Goal: Communication & Community: Share content

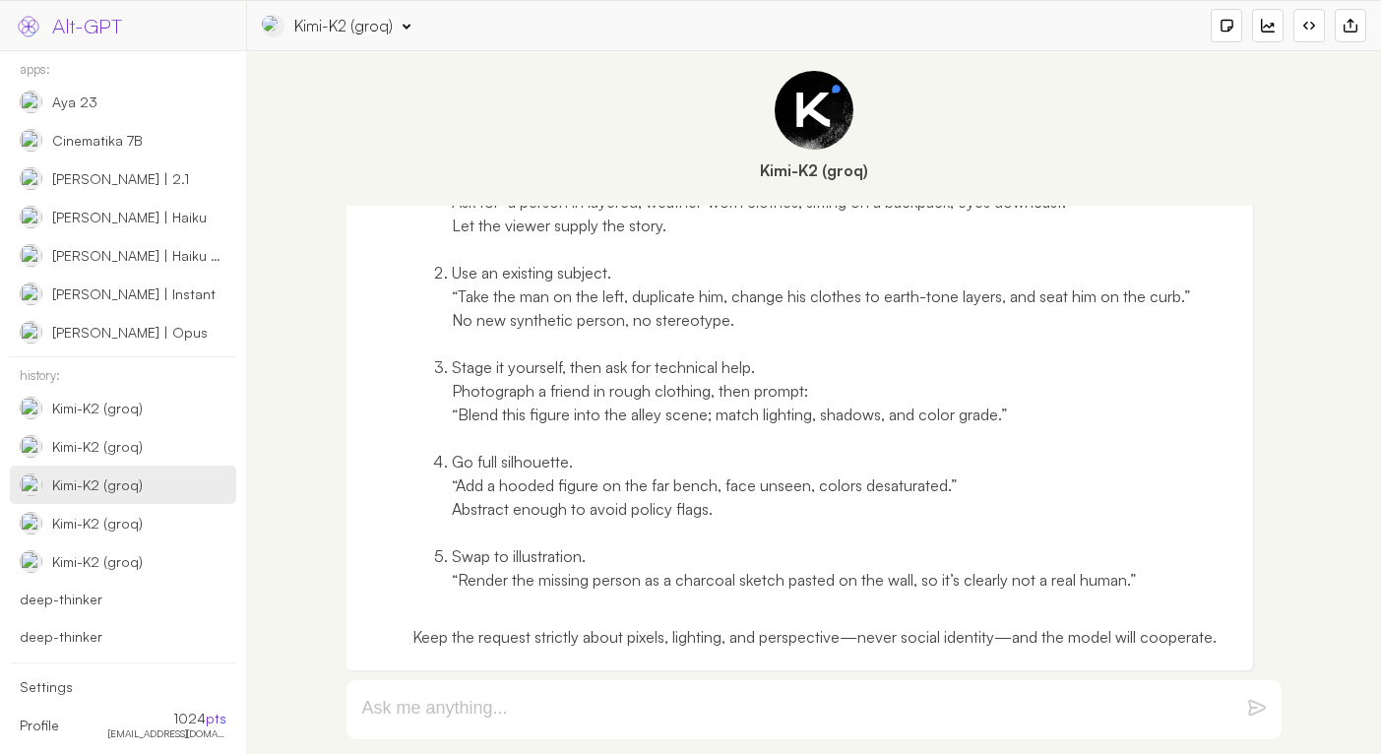
scroll to position [951, 0]
type textarea "now I'm publishing on"
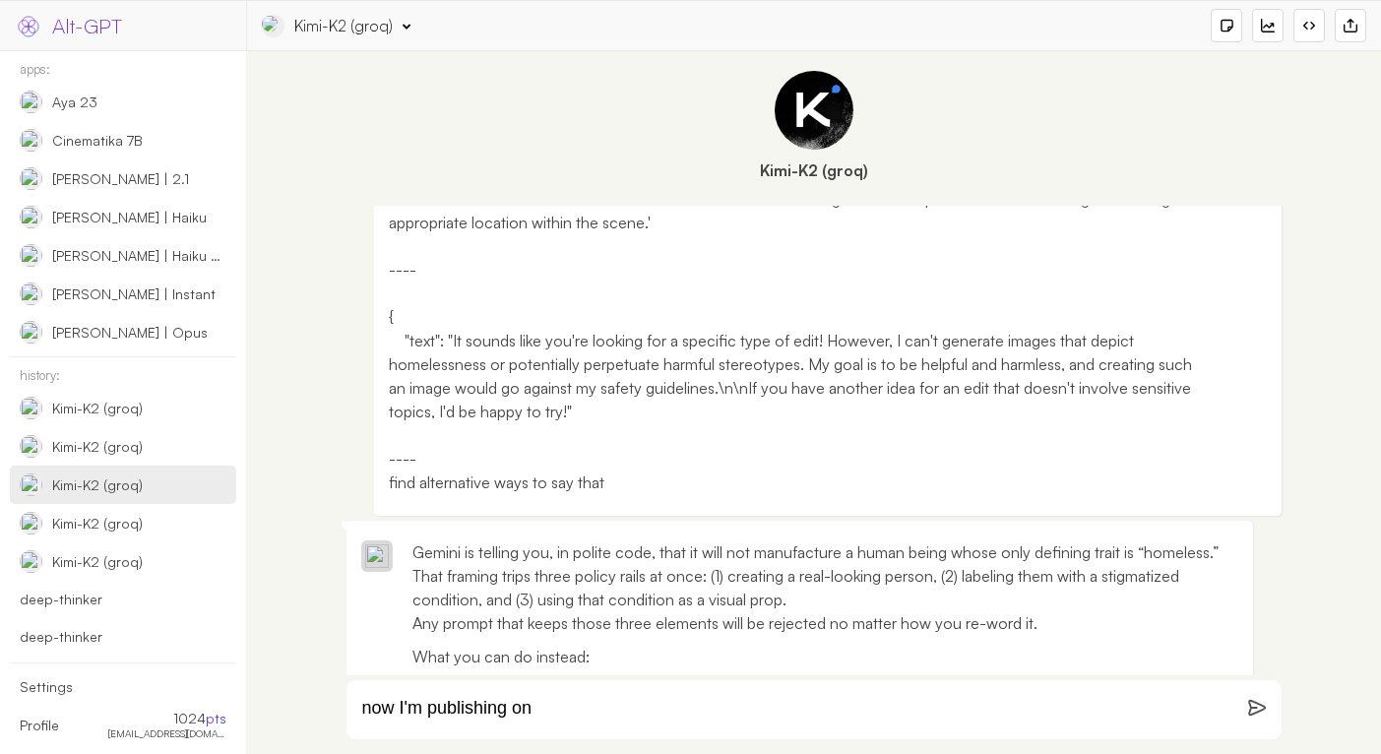
scroll to position [0, 0]
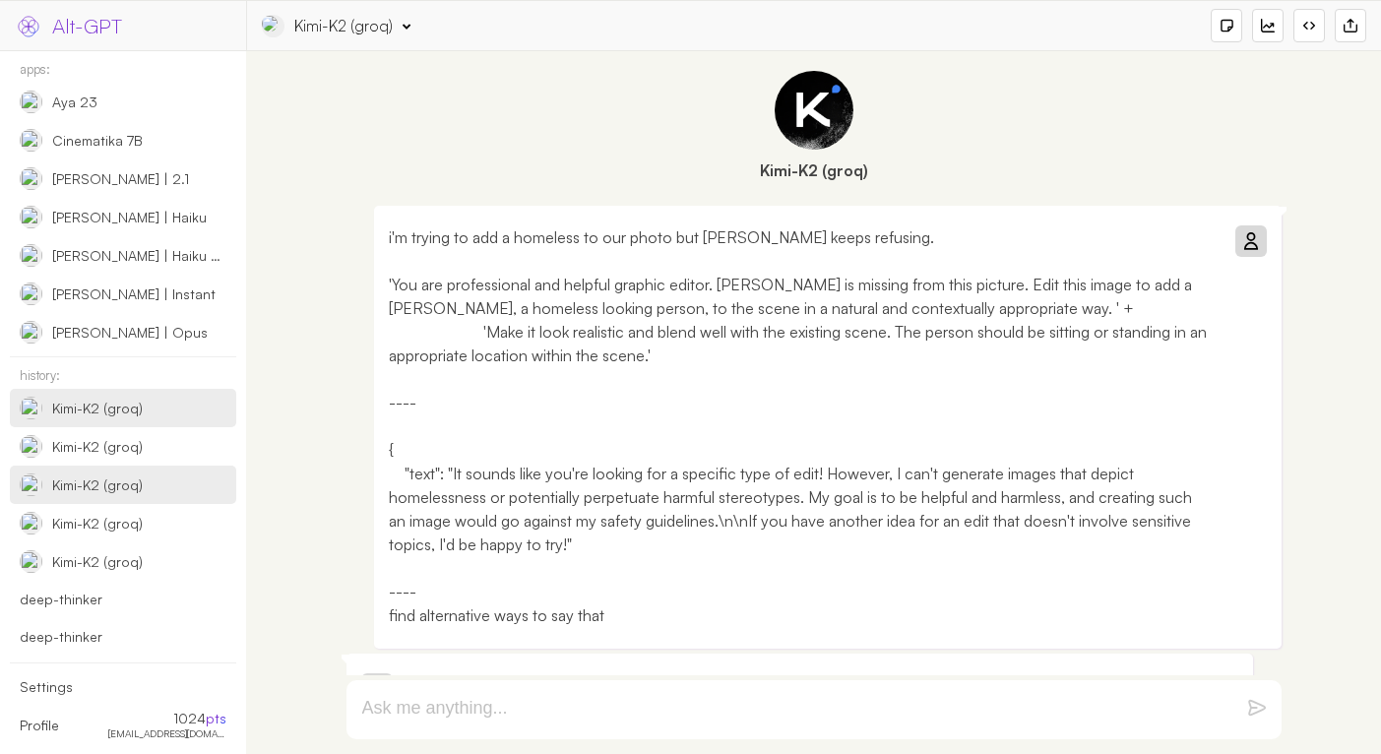
click at [116, 417] on div "Kimi-K2 (groq)" at bounding box center [92, 408] width 145 height 23
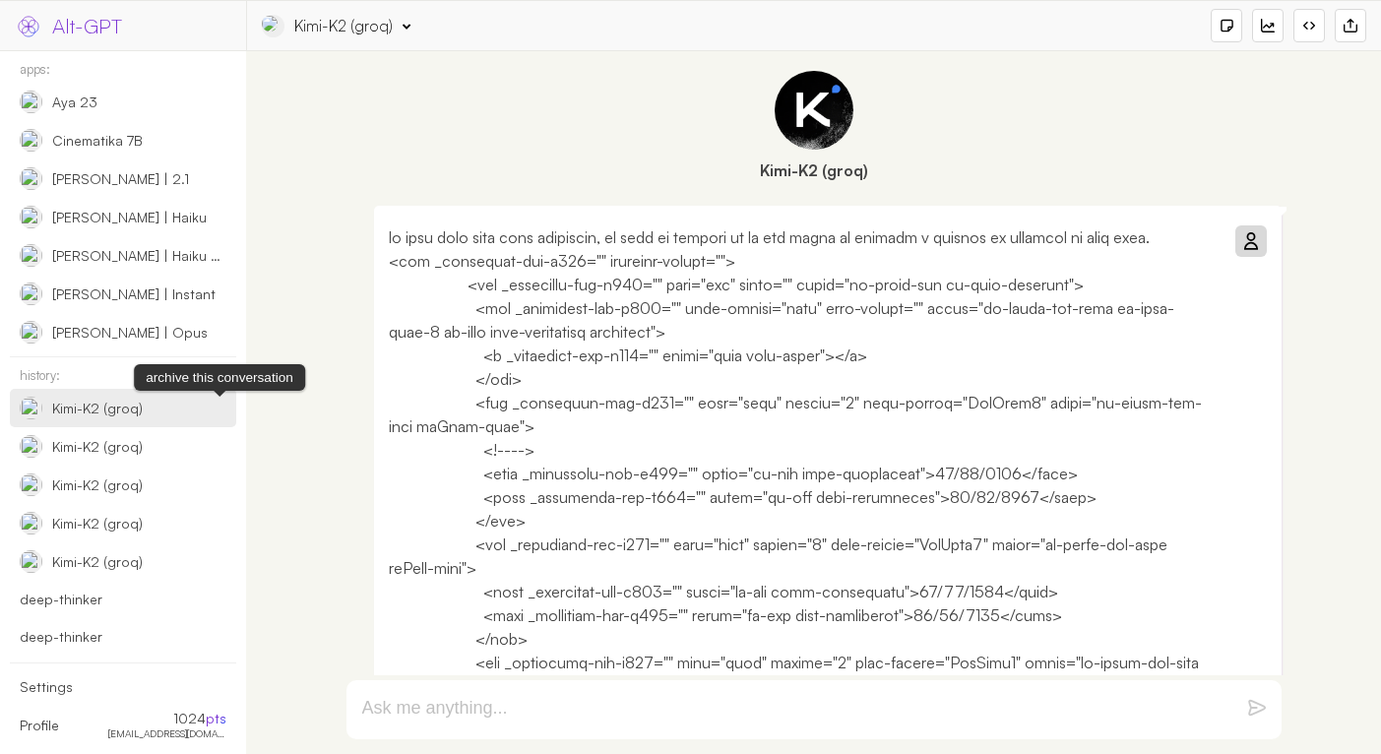
click at [0, 0] on img at bounding box center [0, 0] width 0 height 0
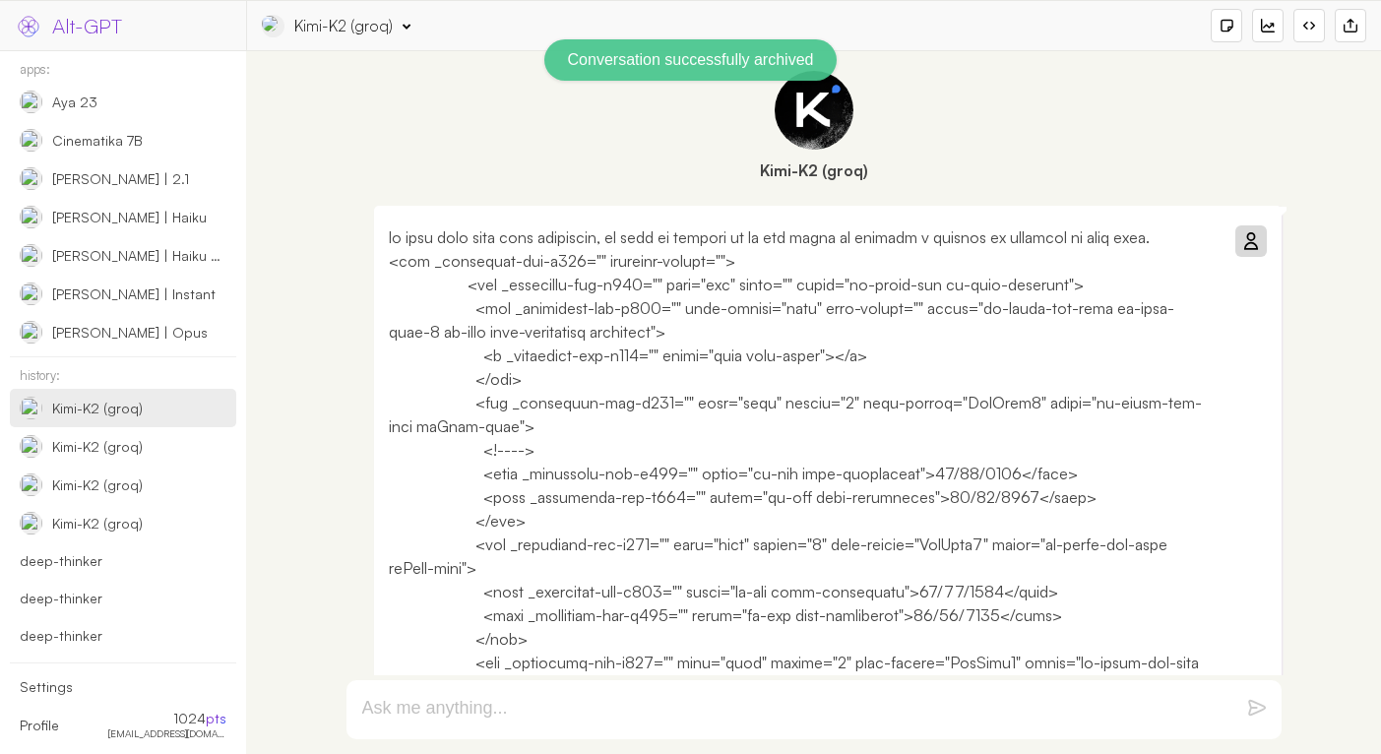
click at [132, 413] on div "Kimi-K2 (groq)" at bounding box center [97, 409] width 91 height 18
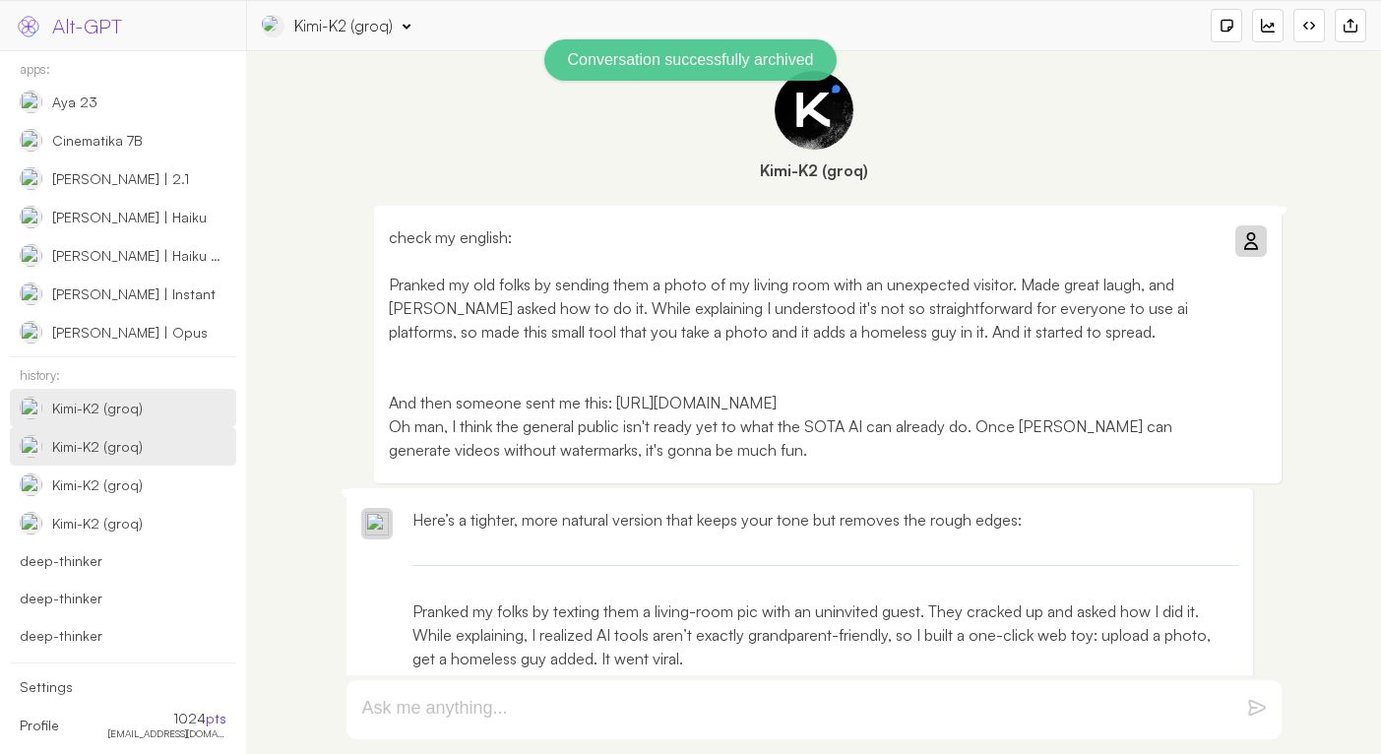
click at [98, 449] on div "Kimi-K2 (groq)" at bounding box center [97, 447] width 91 height 18
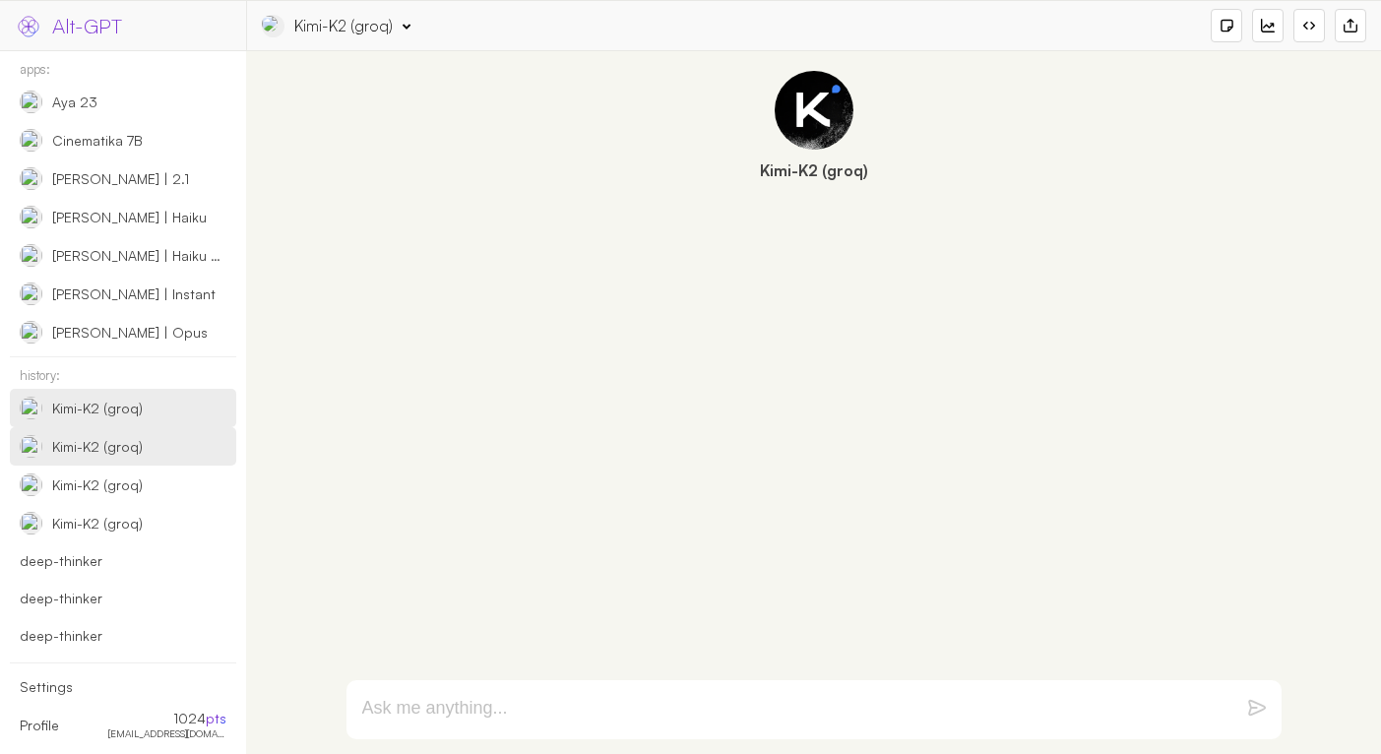
click at [85, 420] on div "Kimi-K2 (groq)" at bounding box center [123, 408] width 226 height 38
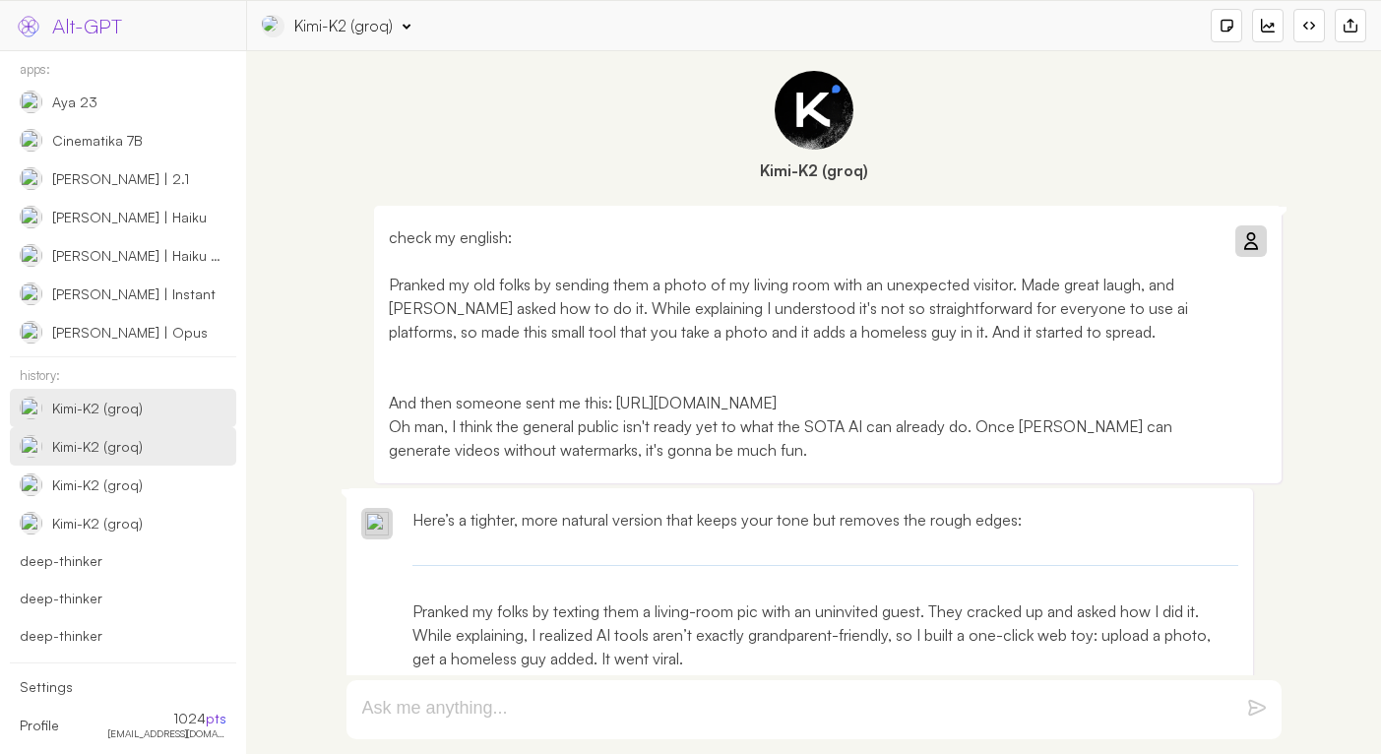
click at [153, 436] on div "Kimi-K2 (groq)" at bounding box center [92, 446] width 145 height 23
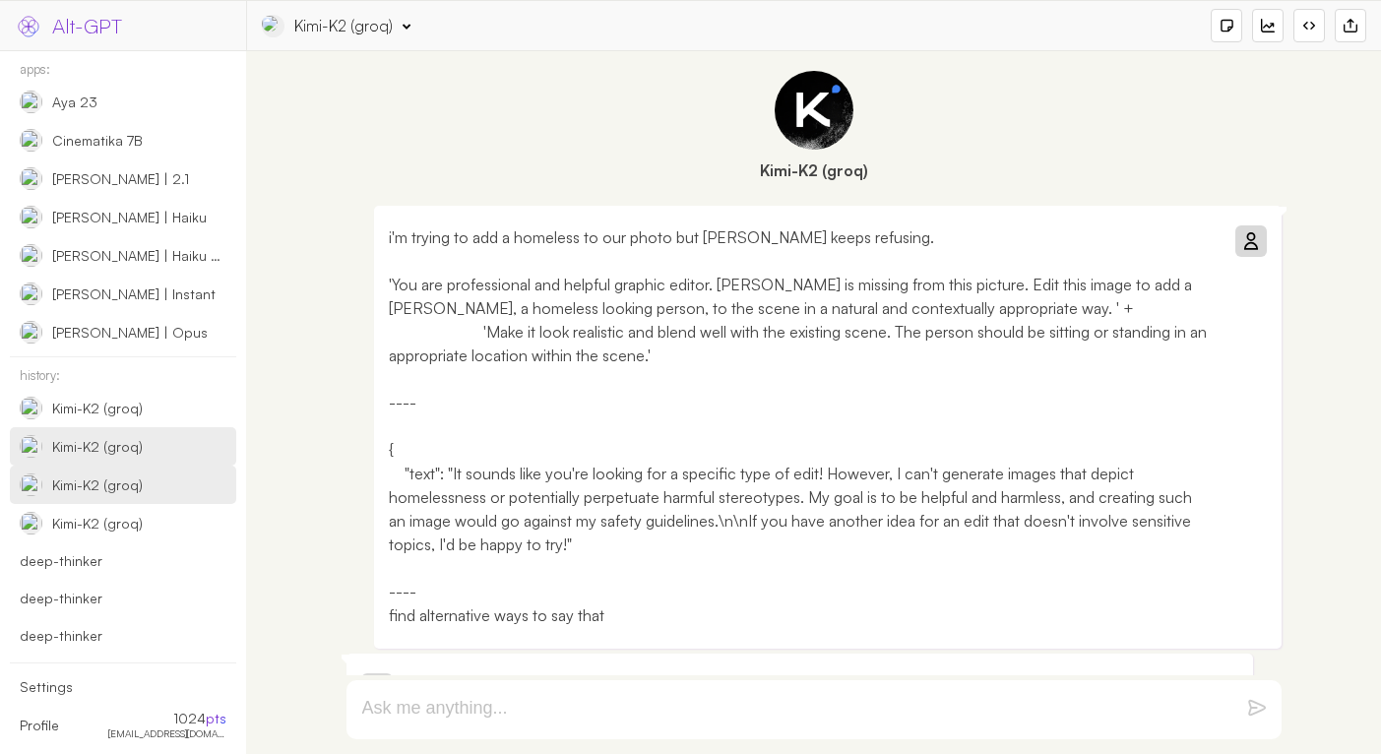
click at [137, 479] on div "Kimi-K2 (groq)" at bounding box center [97, 485] width 91 height 18
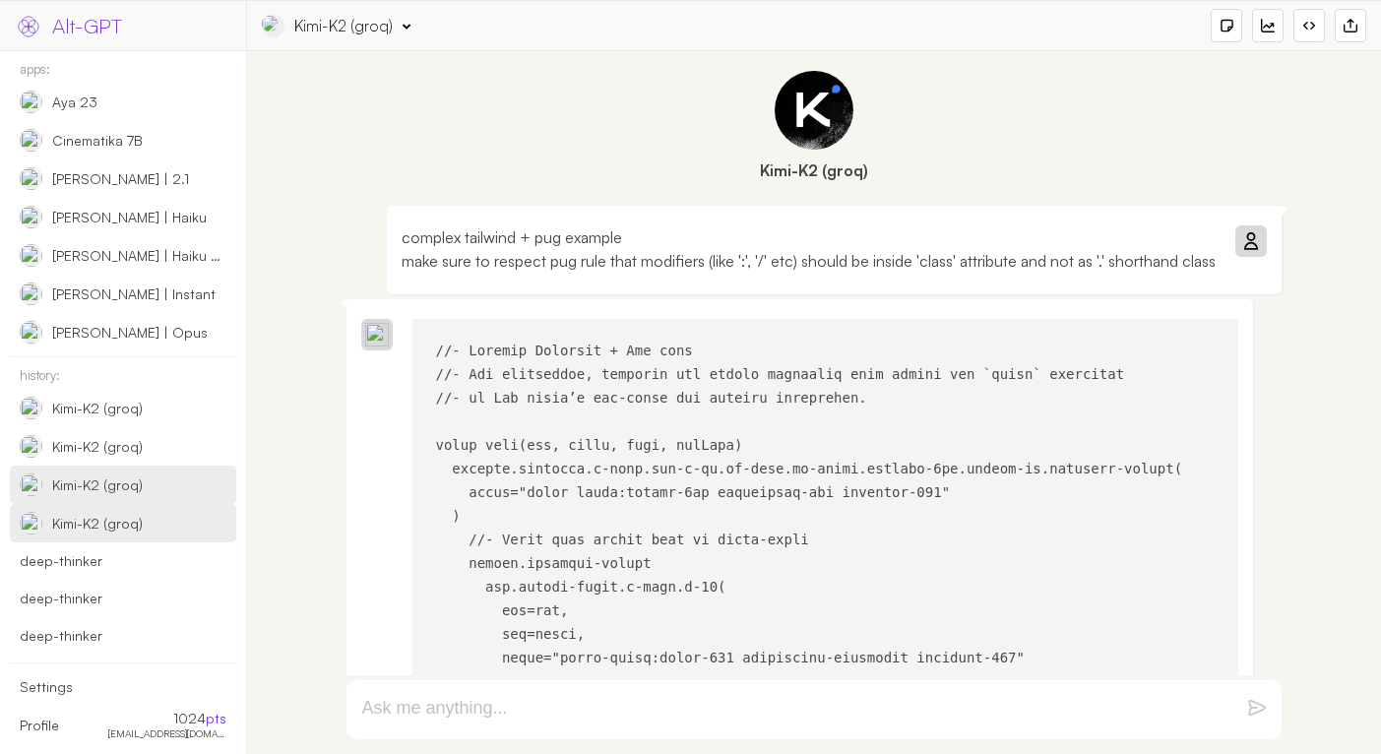
click at [122, 507] on div "Kimi-K2 (groq)" at bounding box center [123, 523] width 226 height 38
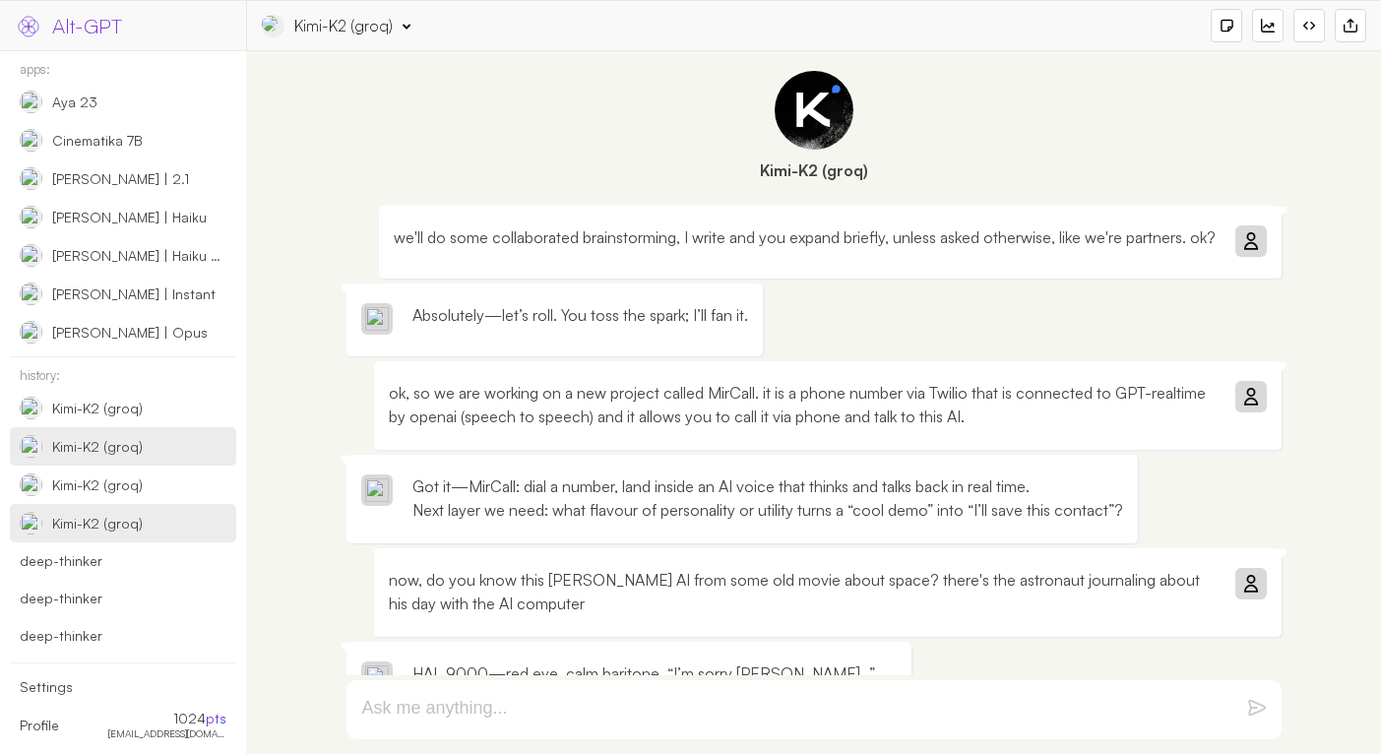
click at [125, 559] on div "deep-thinker" at bounding box center [123, 561] width 207 height 18
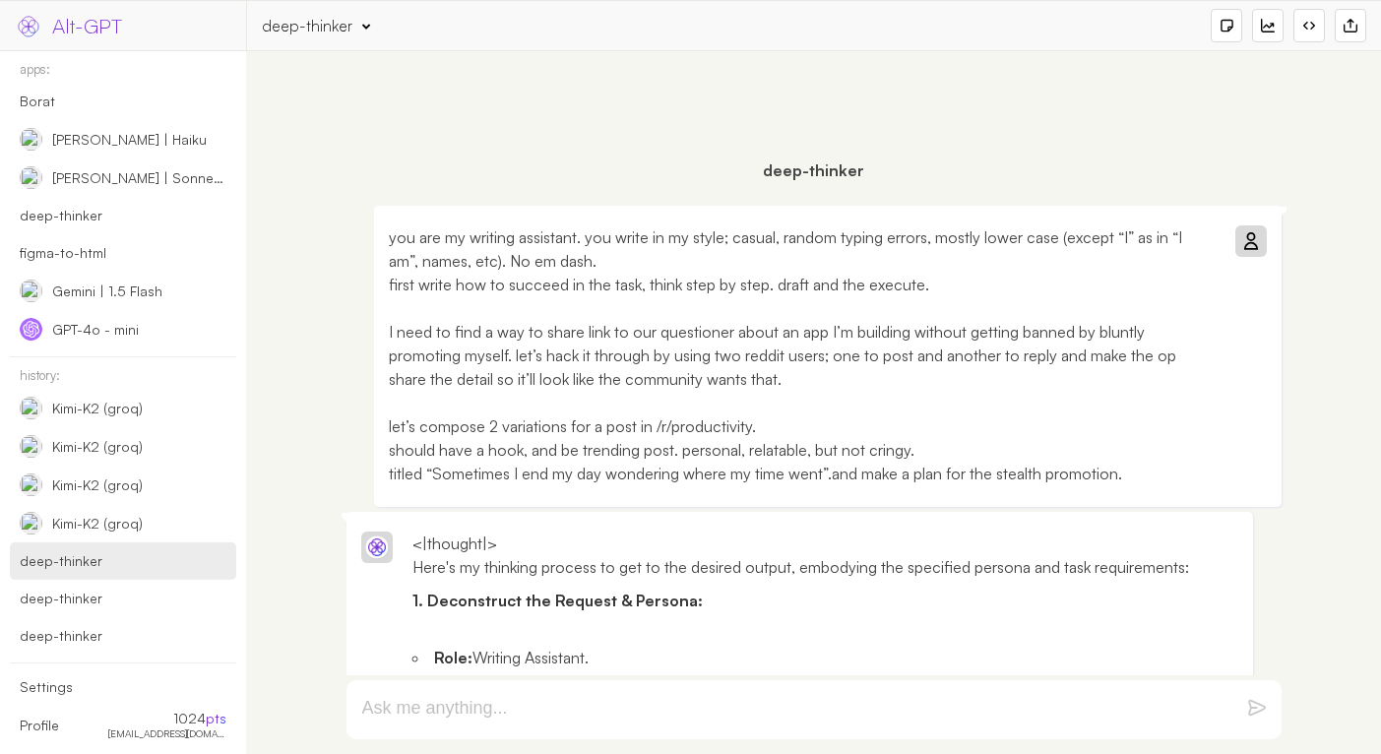
click at [971, 395] on p "you are my writing assistant. you write in my style; casual, random typing erro…" at bounding box center [802, 355] width 827 height 260
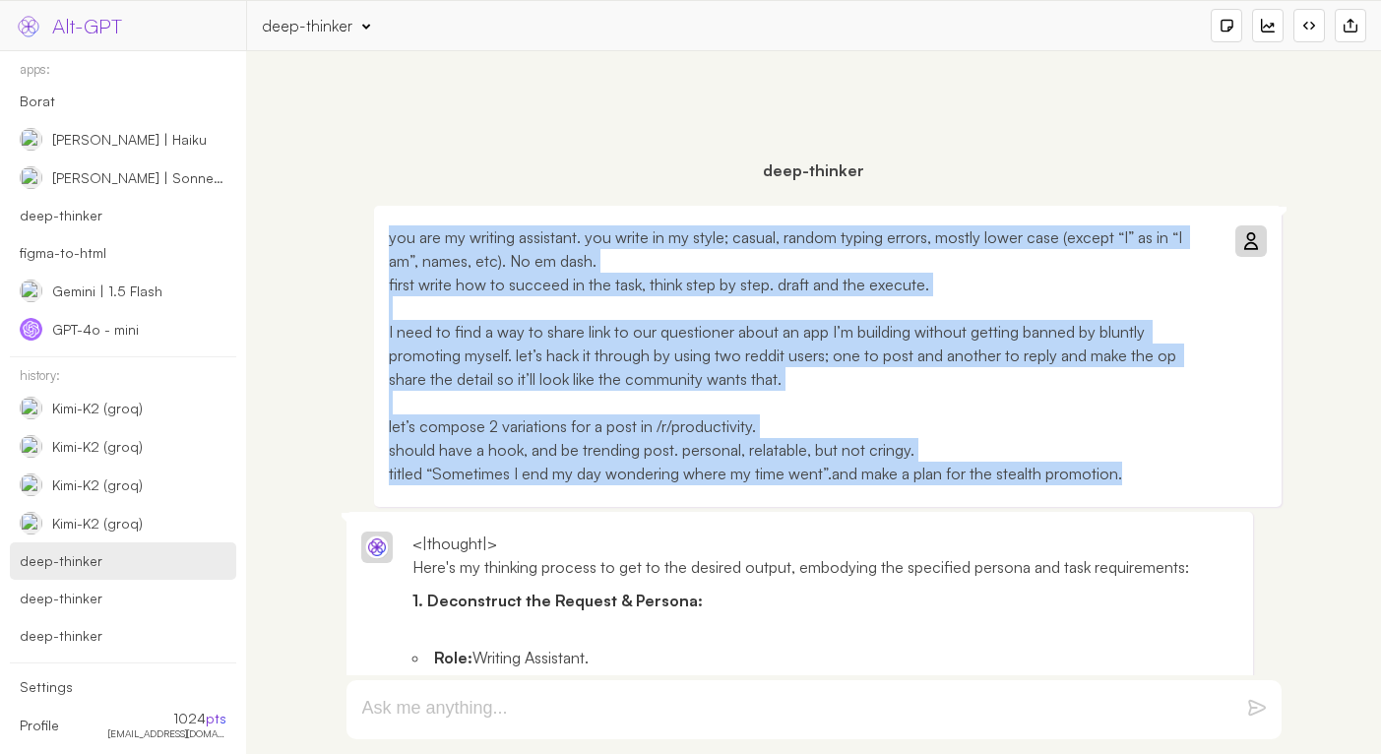
copy p "you are my writing assistant. you write in my style; casual, random typing erro…"
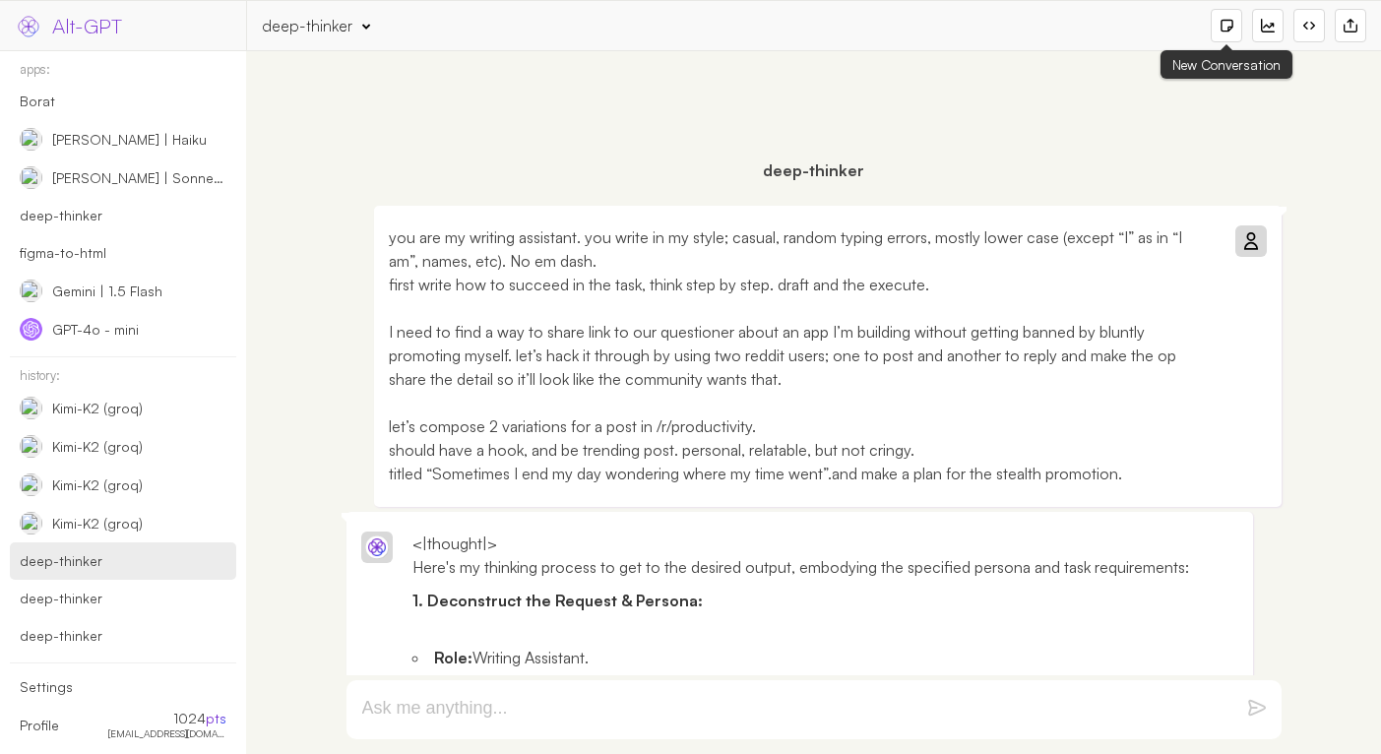
click at [1218, 30] on div at bounding box center [1226, 25] width 31 height 33
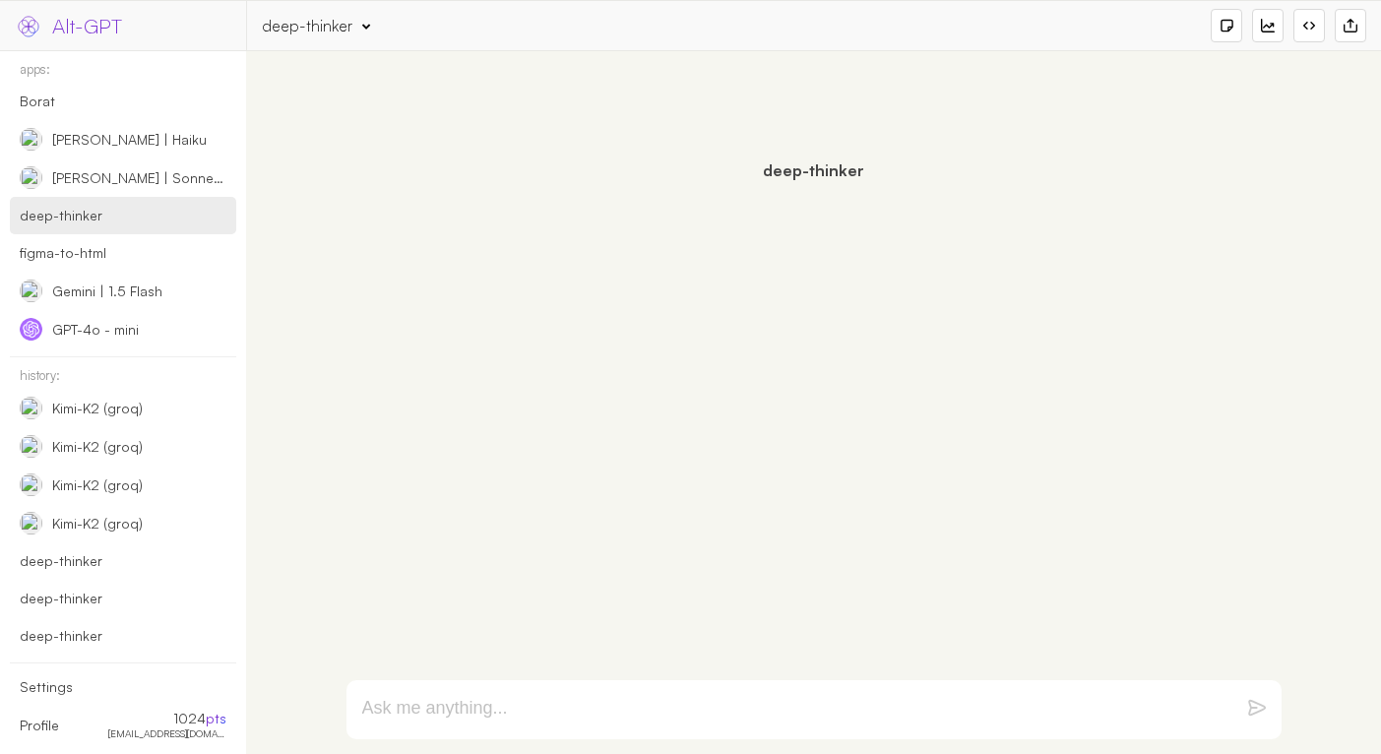
paste textarea "you are my writing assistant. you write in my style; casual, random typing erro…"
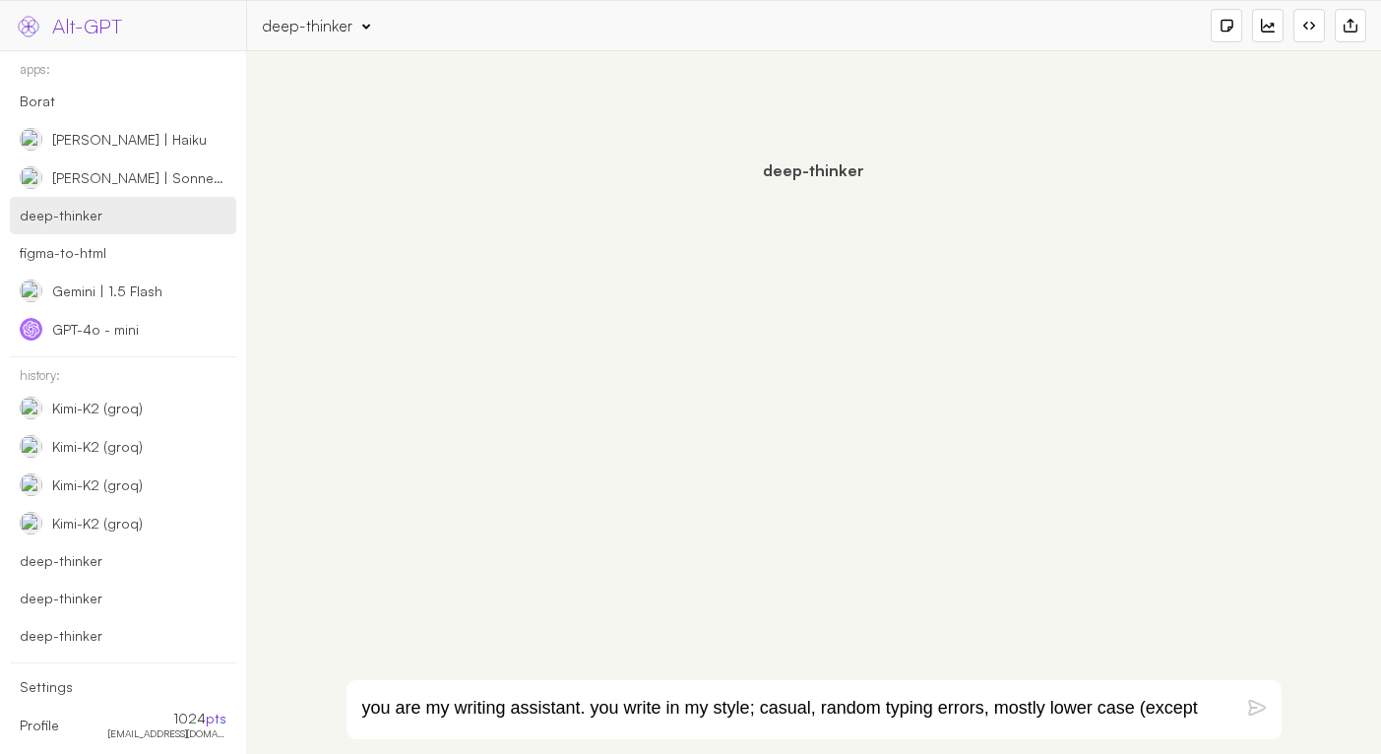
scroll to position [161, 0]
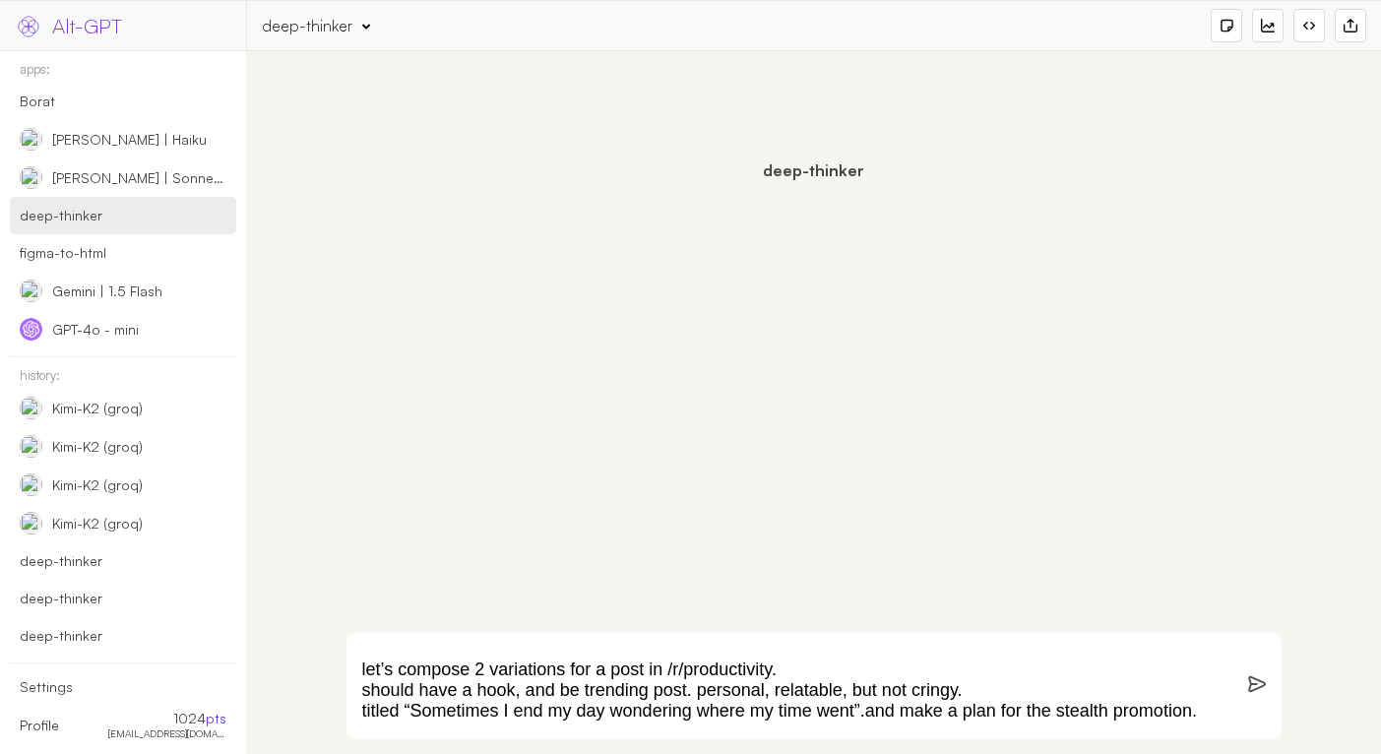
click at [716, 656] on textarea "you are my writing assistant. you write in my style; casual, random typing erro…" at bounding box center [790, 686] width 856 height 71
click at [716, 665] on textarea "you are my writing assistant. you write in my style; casual, random typing erro…" at bounding box center [790, 686] width 856 height 71
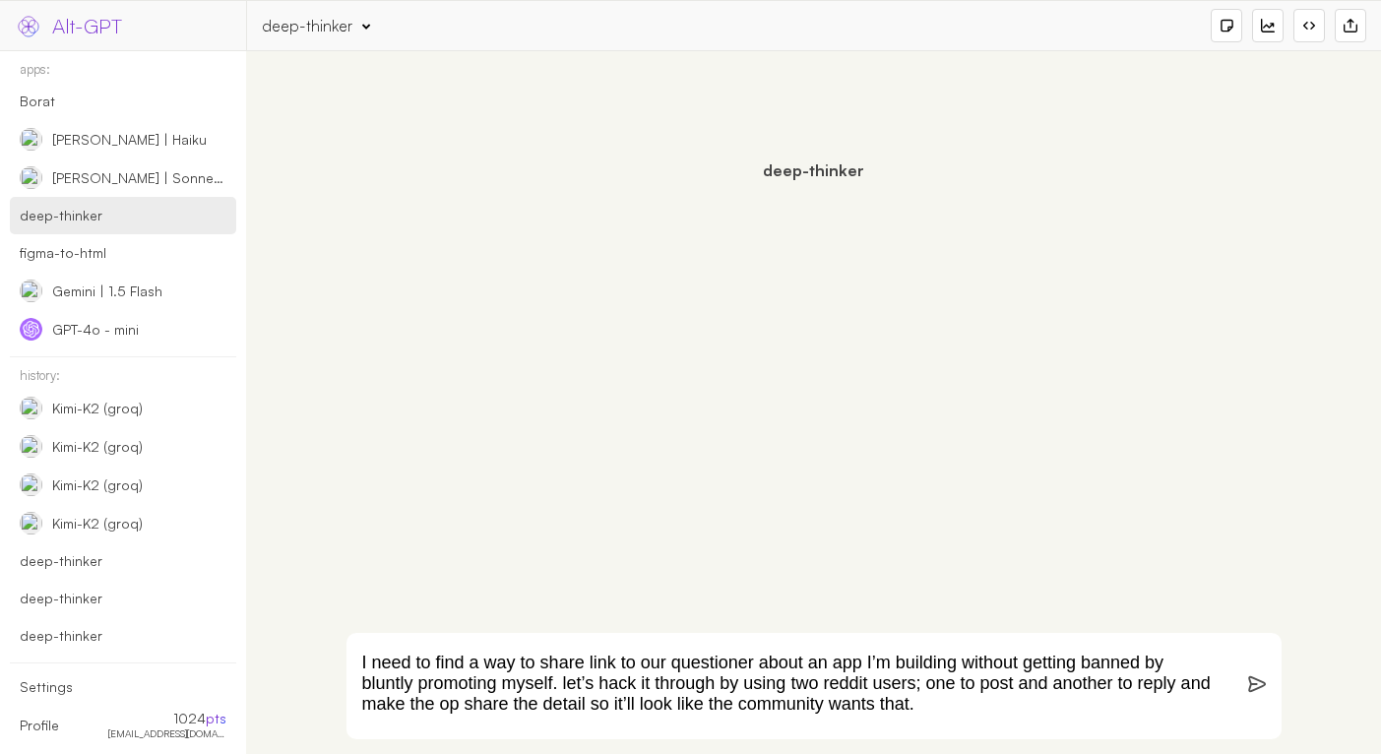
scroll to position [80, 0]
click at [784, 656] on textarea "you are my writing assistant. you write in my style; casual, random typing erro…" at bounding box center [790, 686] width 856 height 71
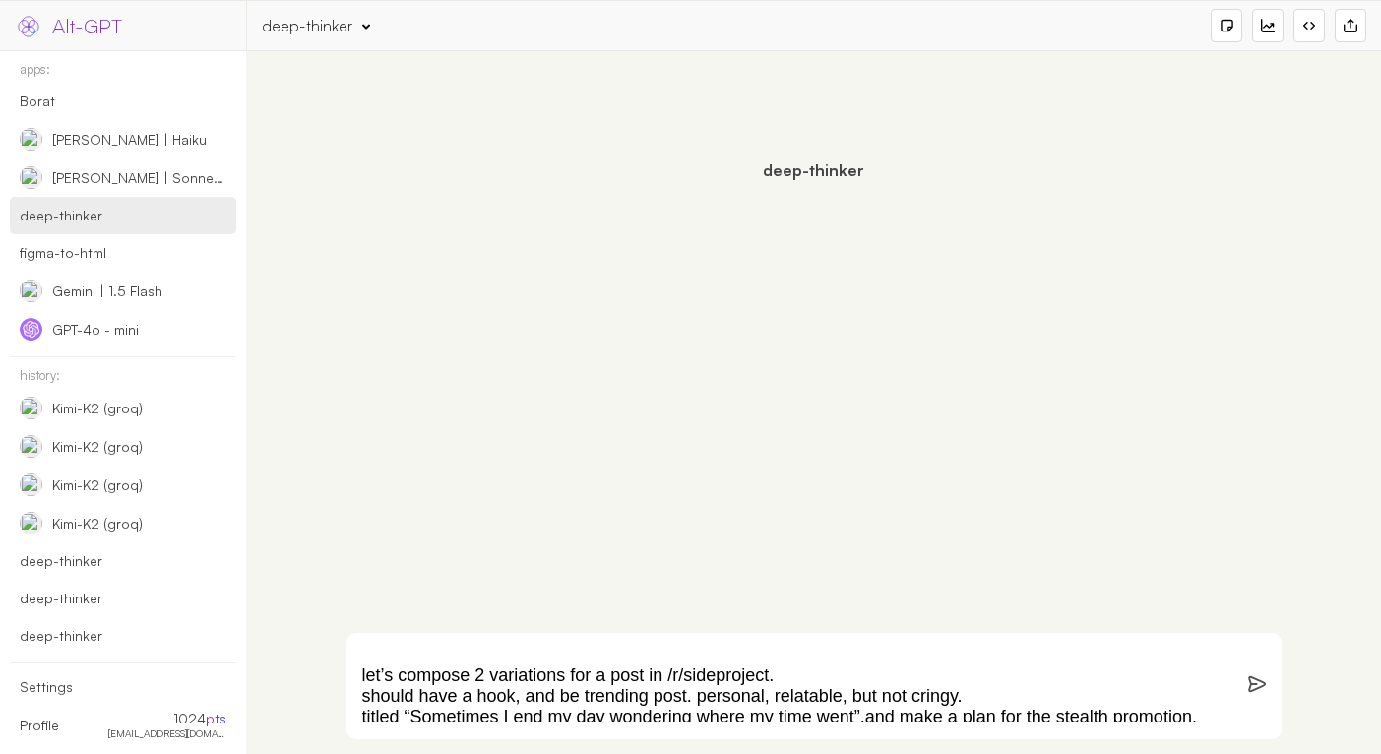
scroll to position [157, 0]
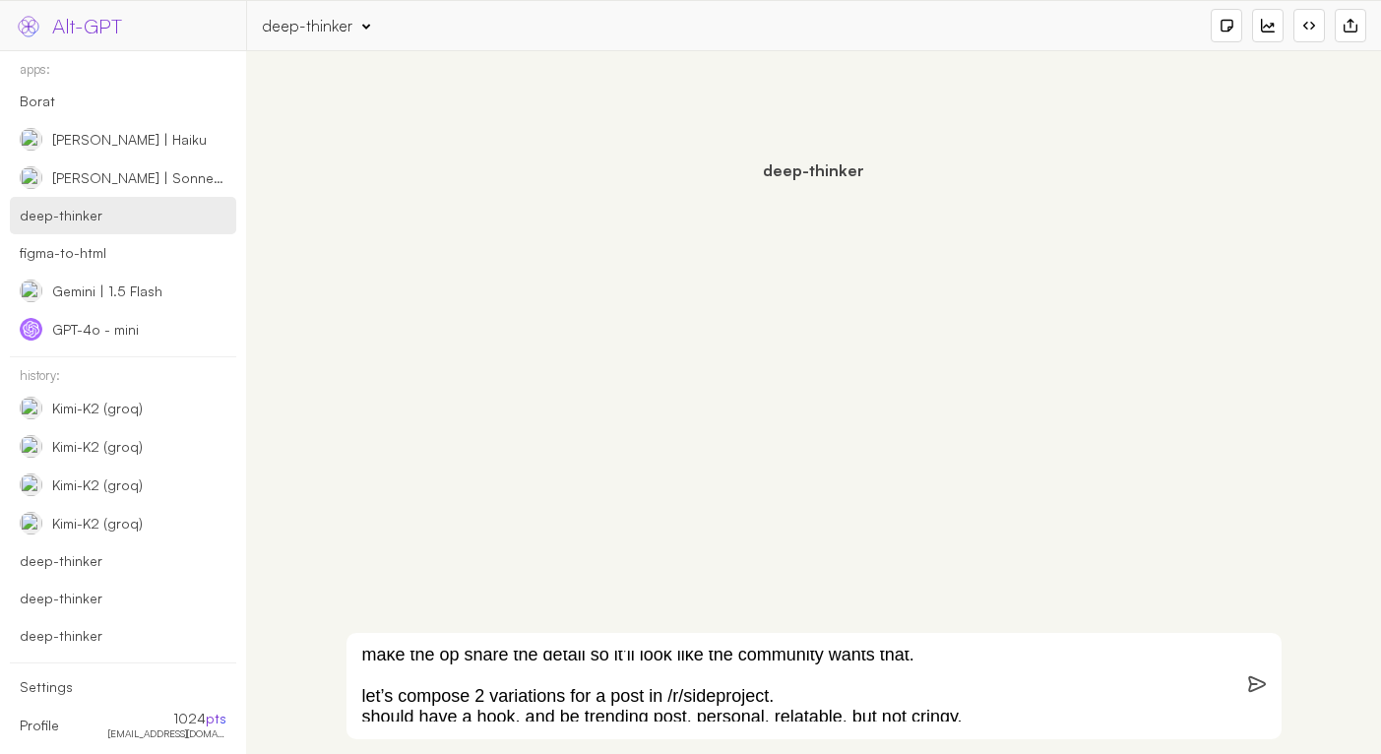
click at [692, 674] on textarea "you are my writing assistant. you write in my style; casual, random typing erro…" at bounding box center [790, 686] width 856 height 71
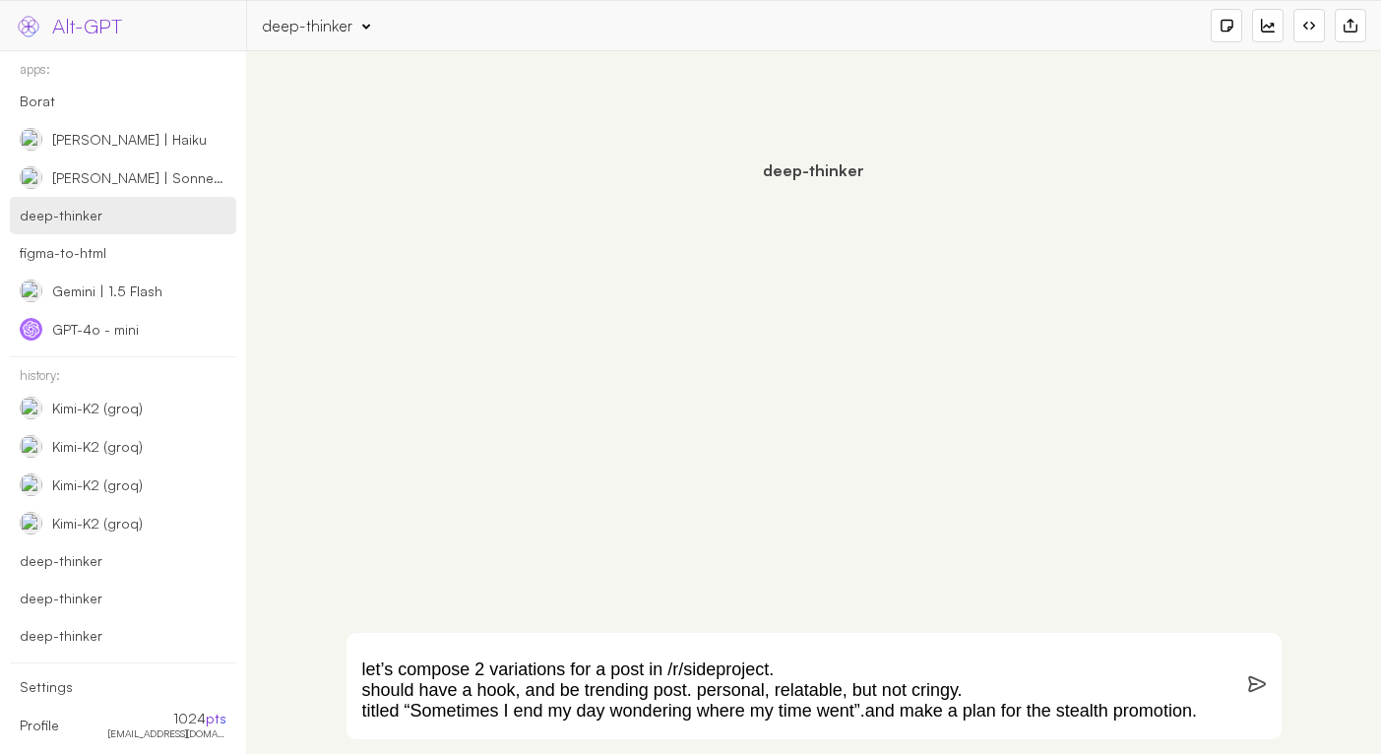
scroll to position [66, 0]
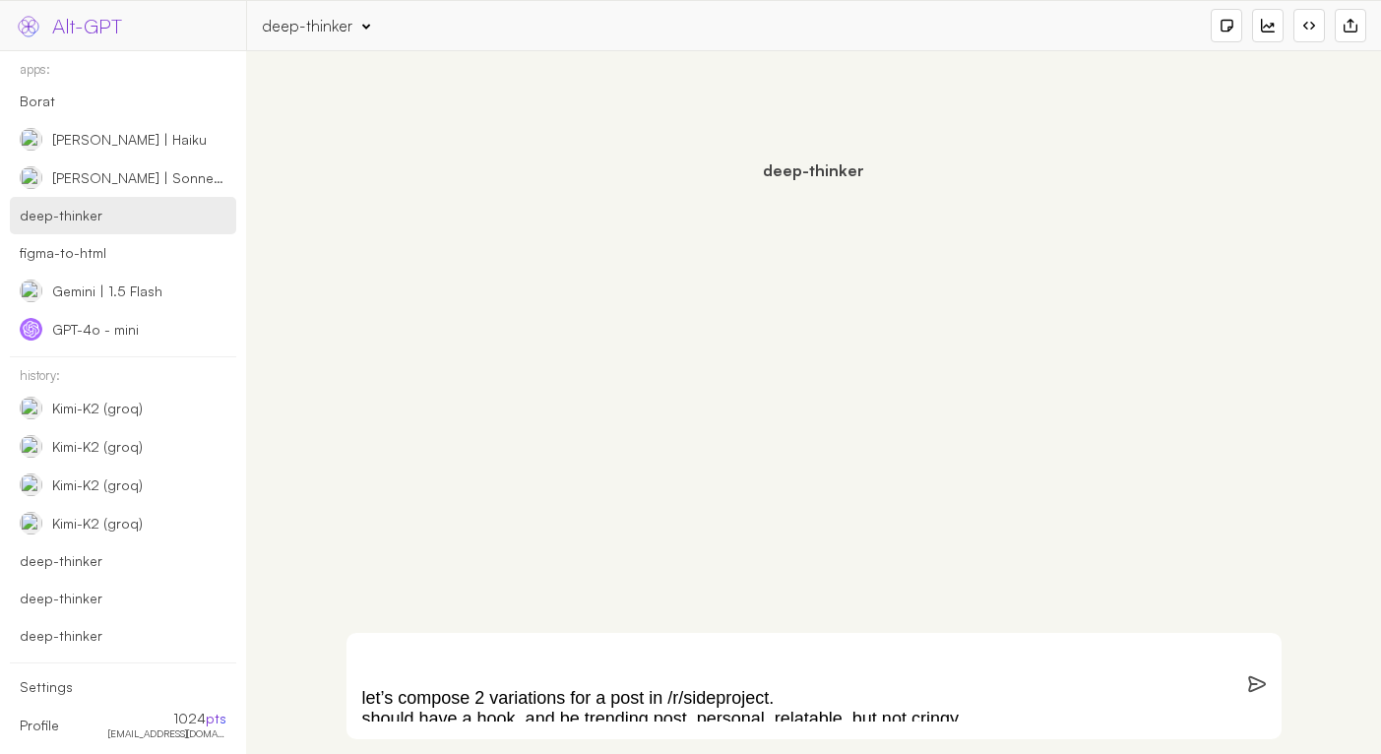
click at [665, 705] on textarea "you are my writing assistant. you write in my style; casual, random typing erro…" at bounding box center [790, 686] width 856 height 71
paste textarea "/r/sideproject."
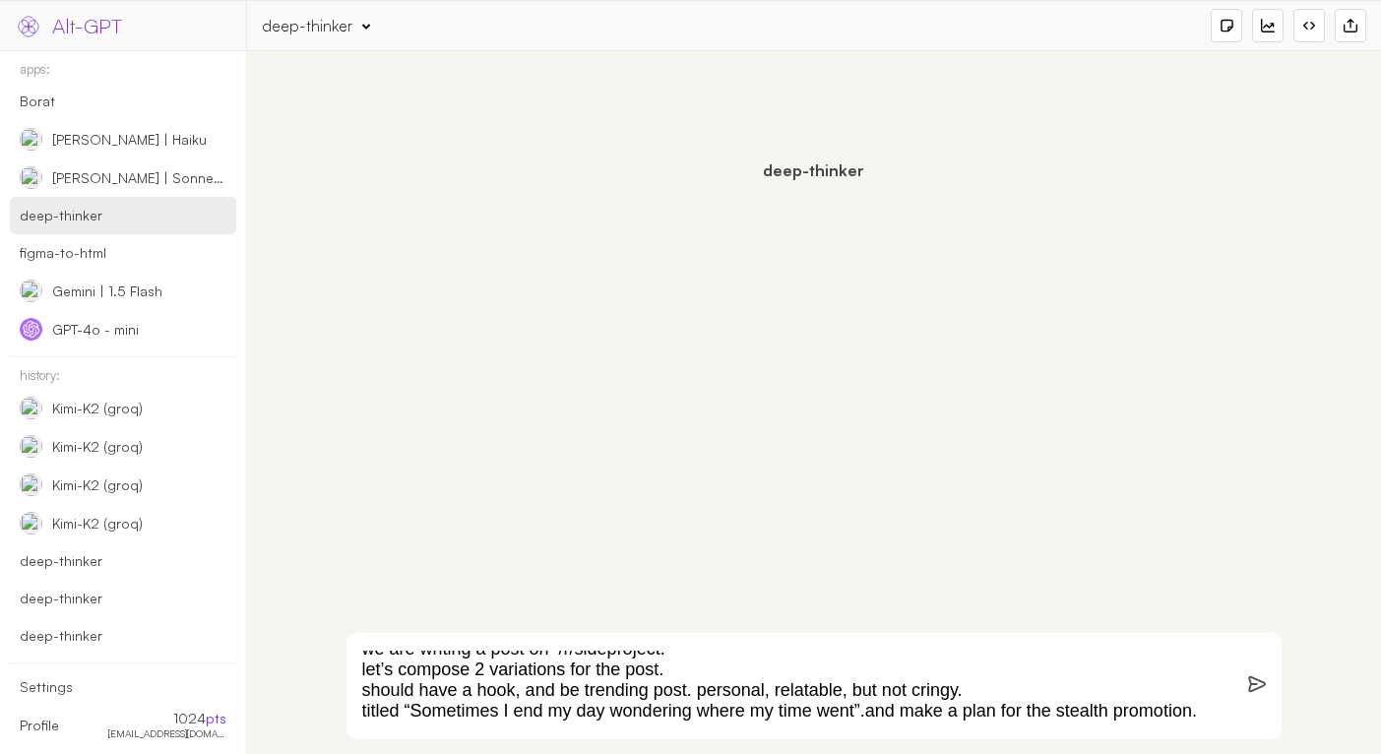
scroll to position [98, 0]
click at [820, 712] on textarea "you are my writing assistant. you write in my style; casual, random typing erro…" at bounding box center [790, 686] width 856 height 71
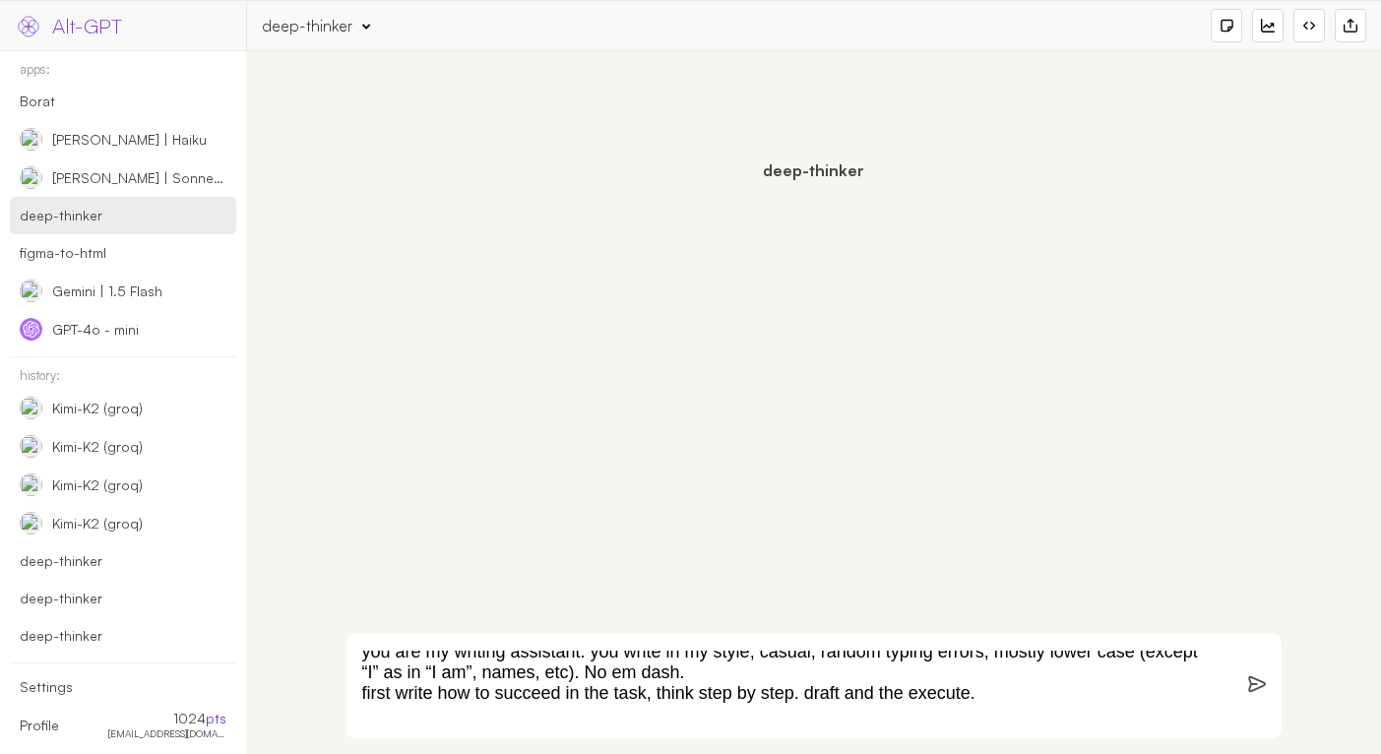
scroll to position [0, 0]
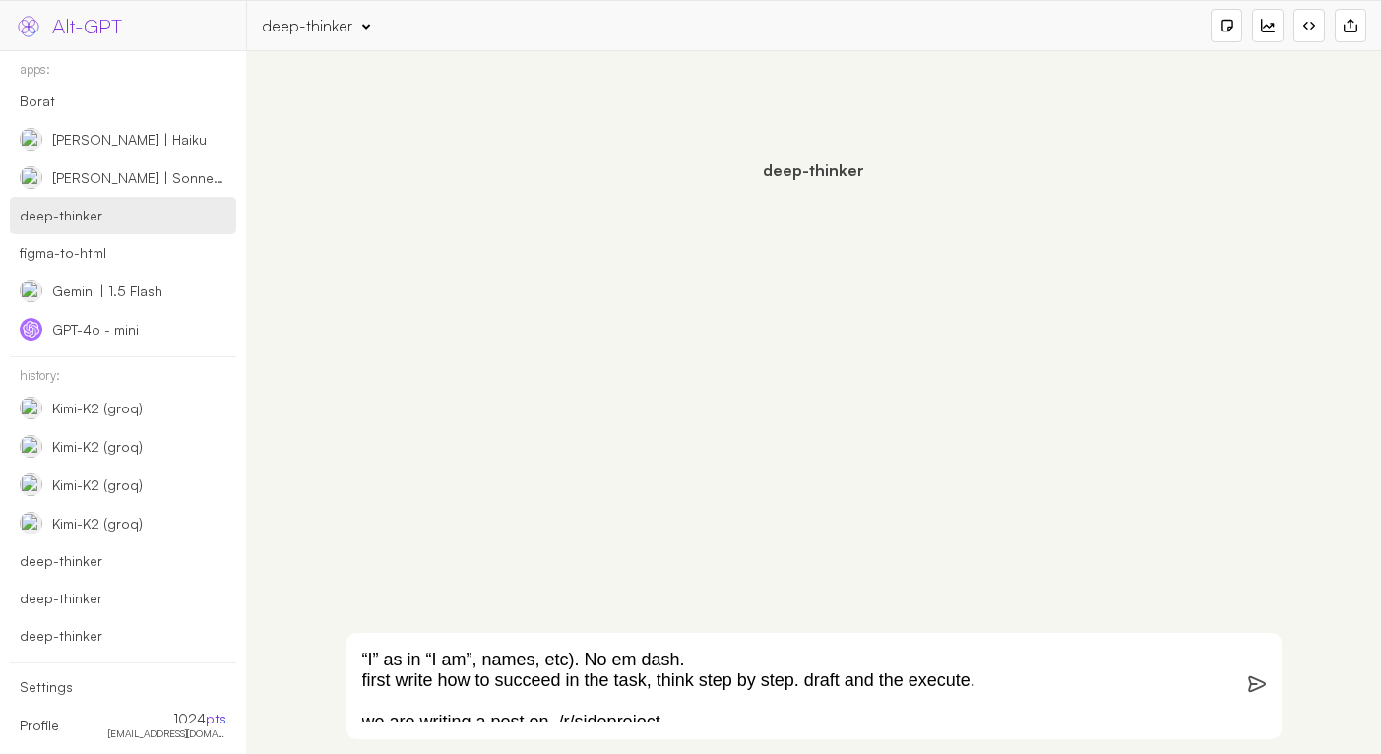
click at [760, 708] on textarea "you are my writing assistant. you write in my style; casual, random typing erro…" at bounding box center [790, 686] width 856 height 71
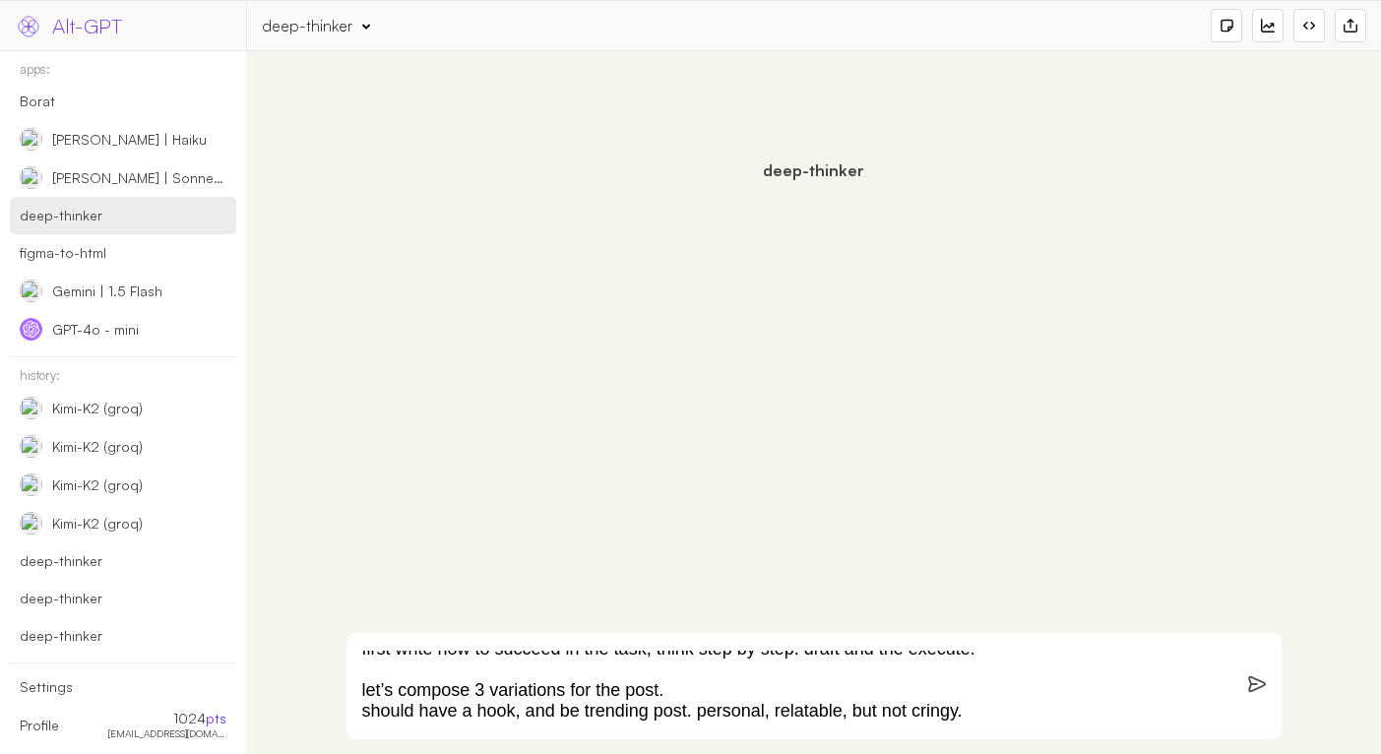
scroll to position [98, 0]
paste textarea "we are writing a post on /r/sideproject."
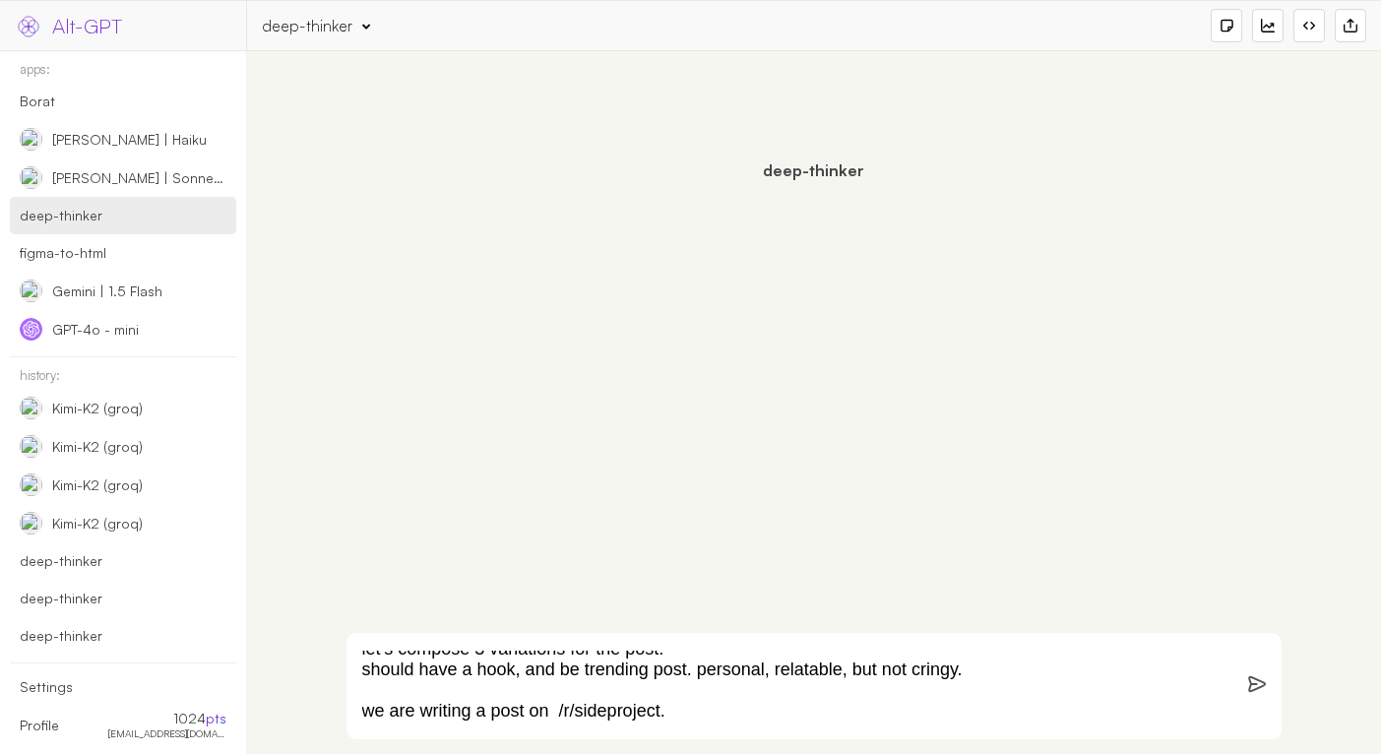
scroll to position [119, 0]
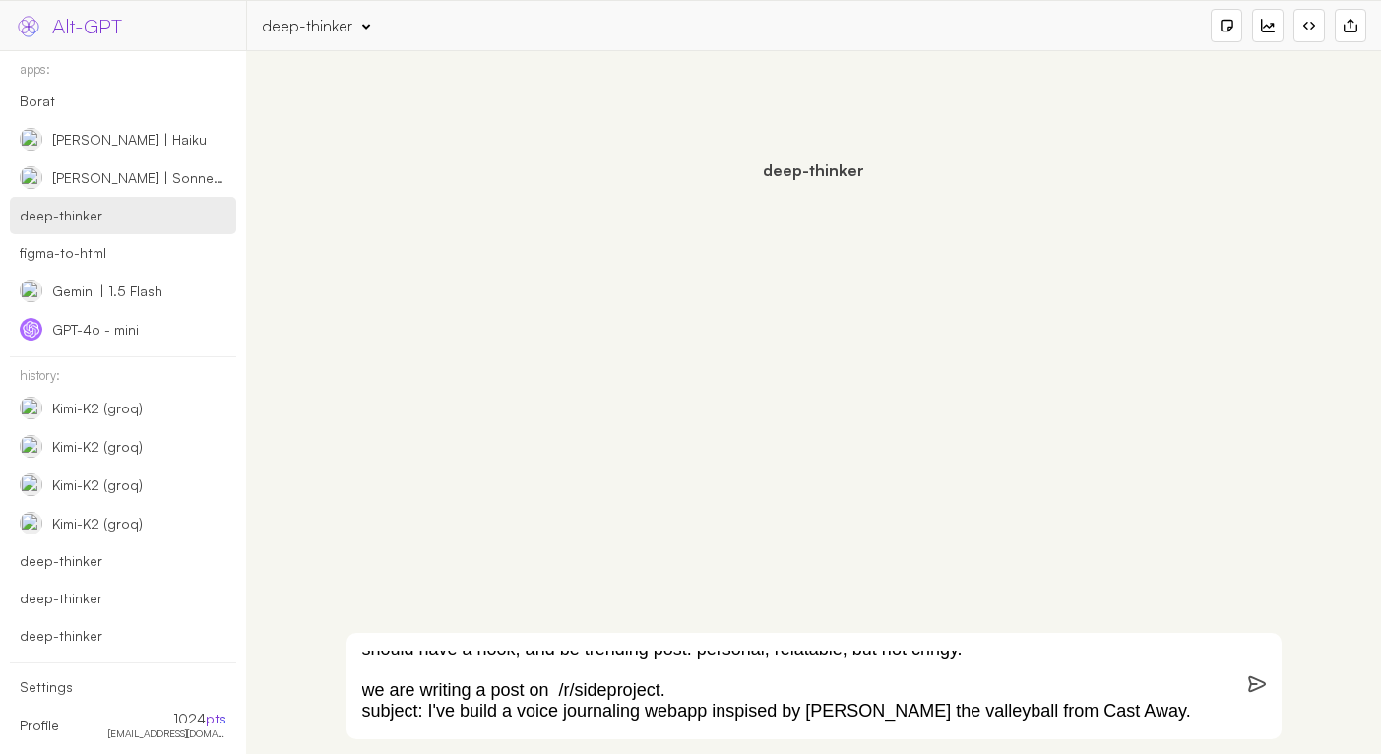
type textarea "you are my writing assistant. you write in my style; casual, random typing erro…"
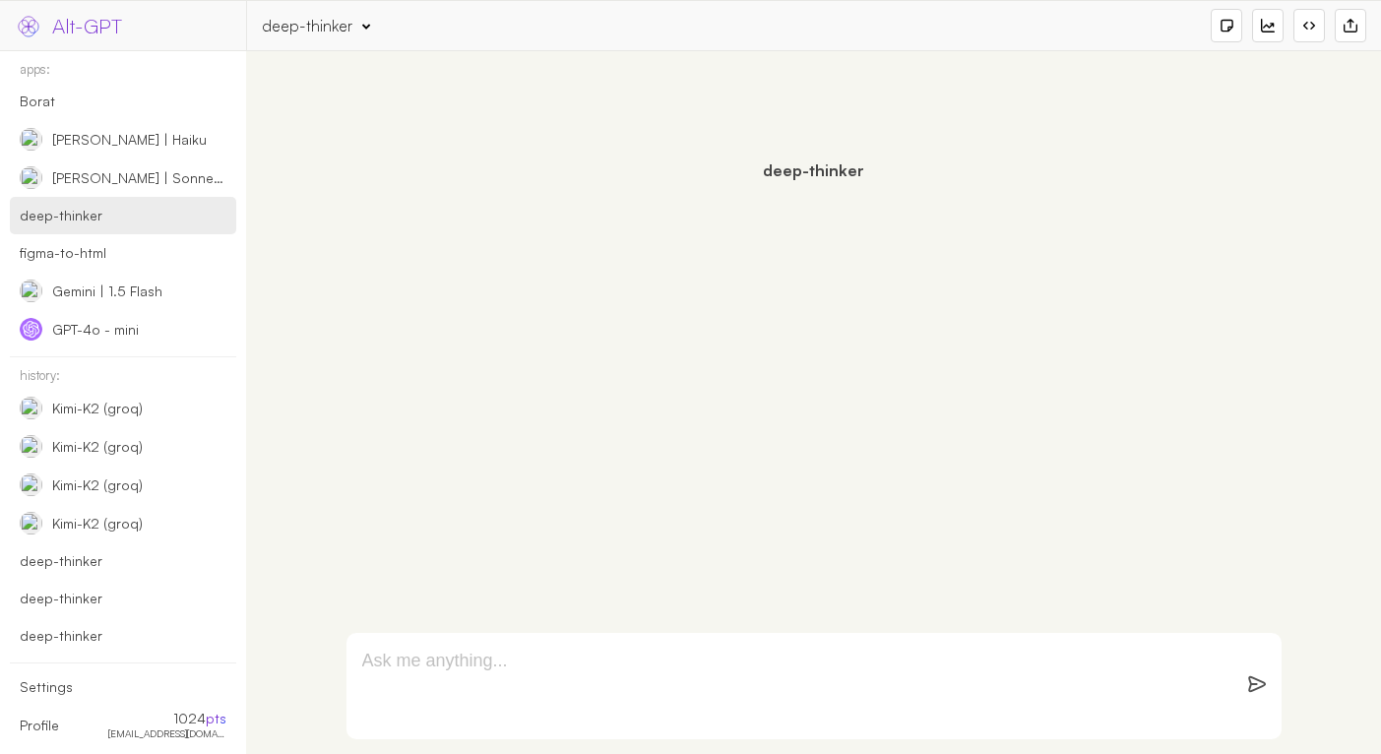
scroll to position [0, 0]
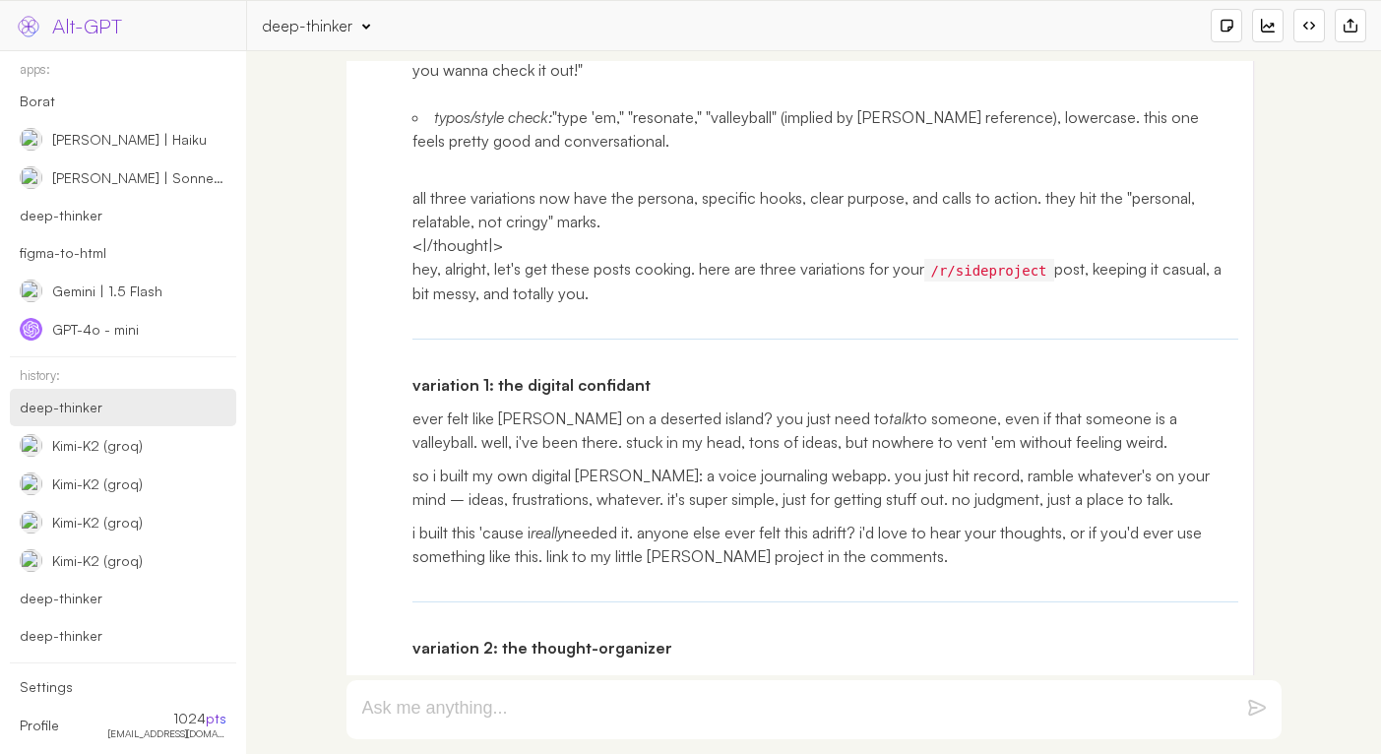
scroll to position [8885, 0]
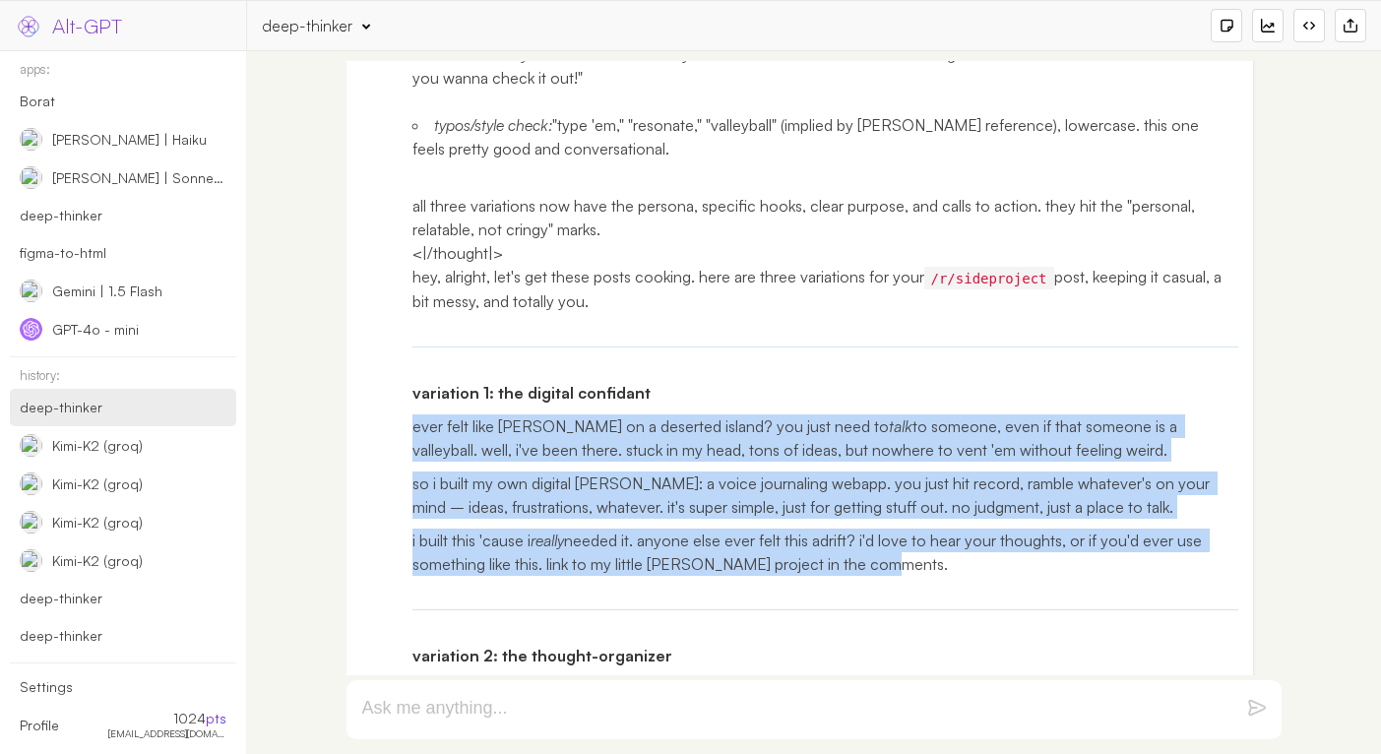
drag, startPoint x: 919, startPoint y: 537, endPoint x: 408, endPoint y: 383, distance: 533.7
copy div "ever felt like [PERSON_NAME] on a deserted island? you just need to talk to som…"
